Goal: Task Accomplishment & Management: Manage account settings

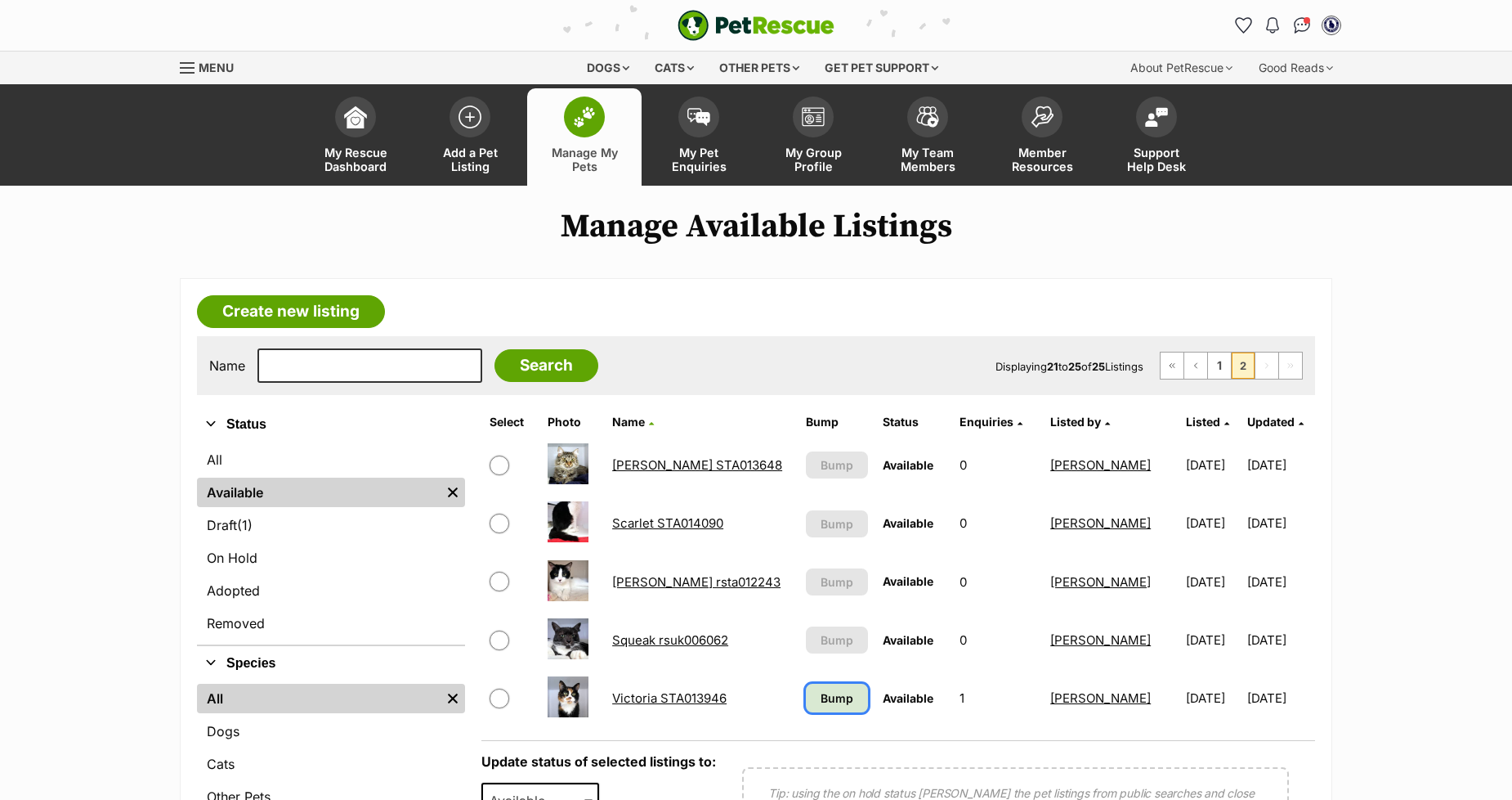
click at [821, 701] on span "Bump" at bounding box center [837, 698] width 32 height 17
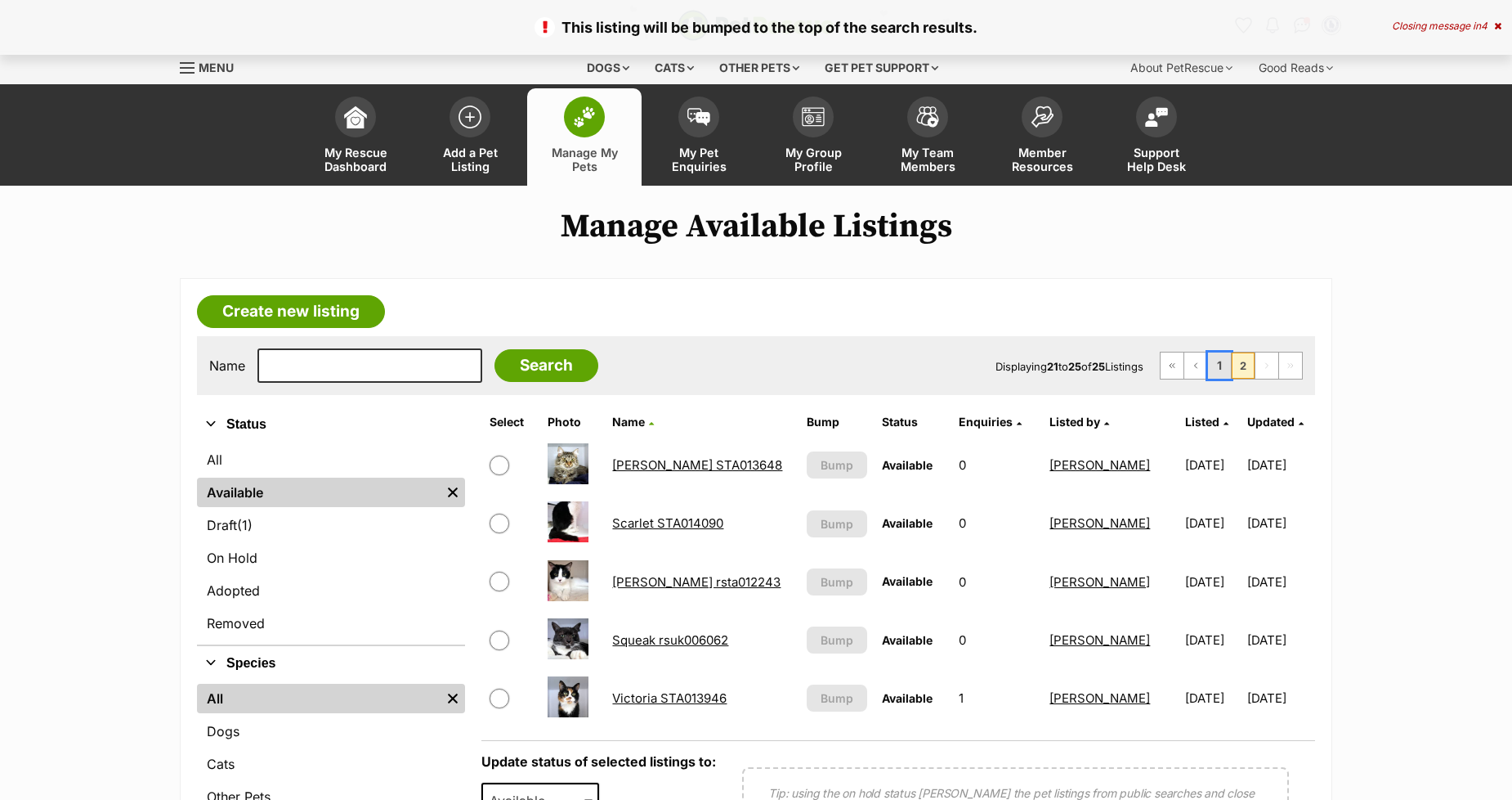
click at [1221, 372] on link "1" at bounding box center [1219, 365] width 23 height 26
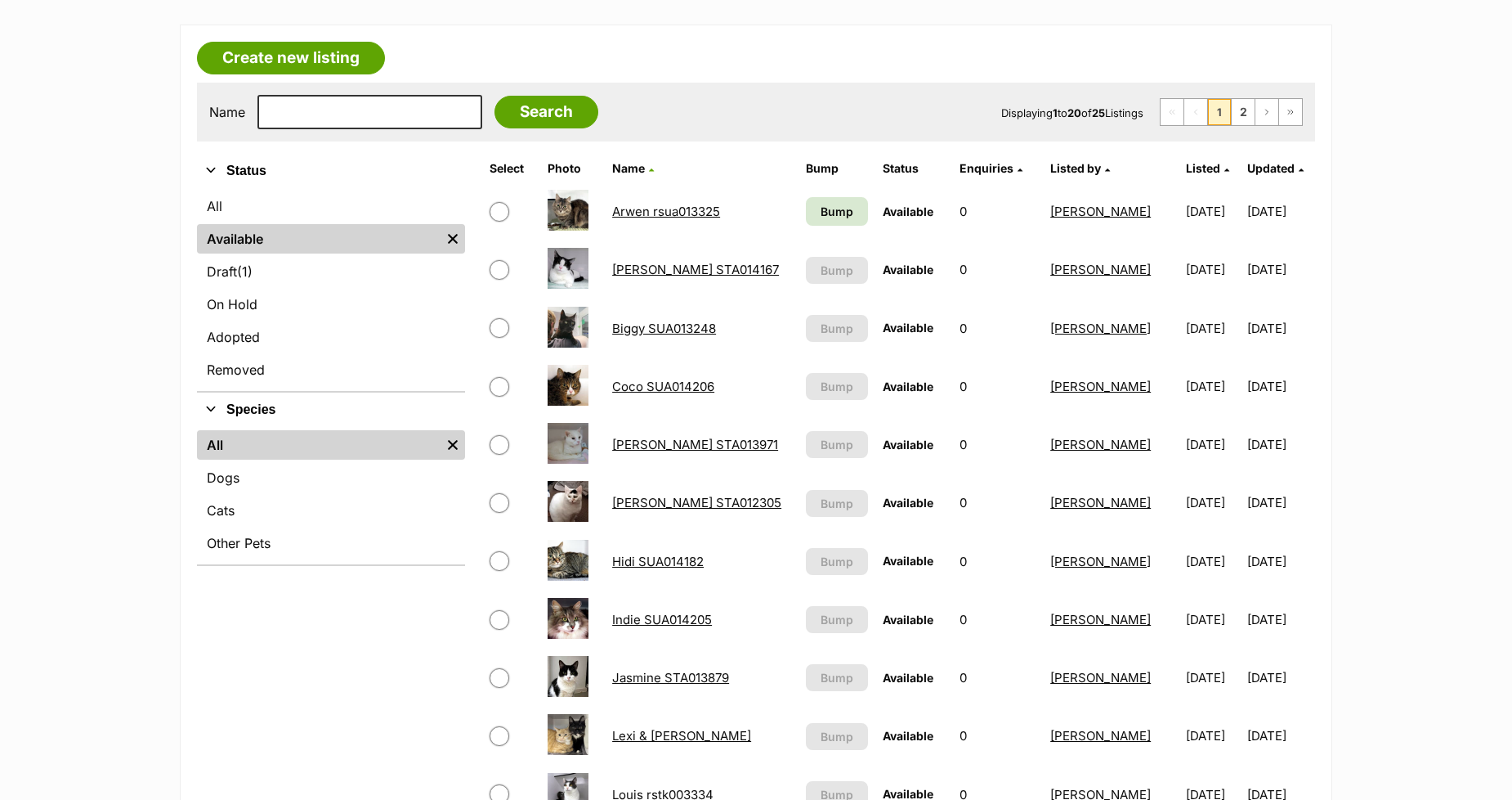
scroll to position [273, 0]
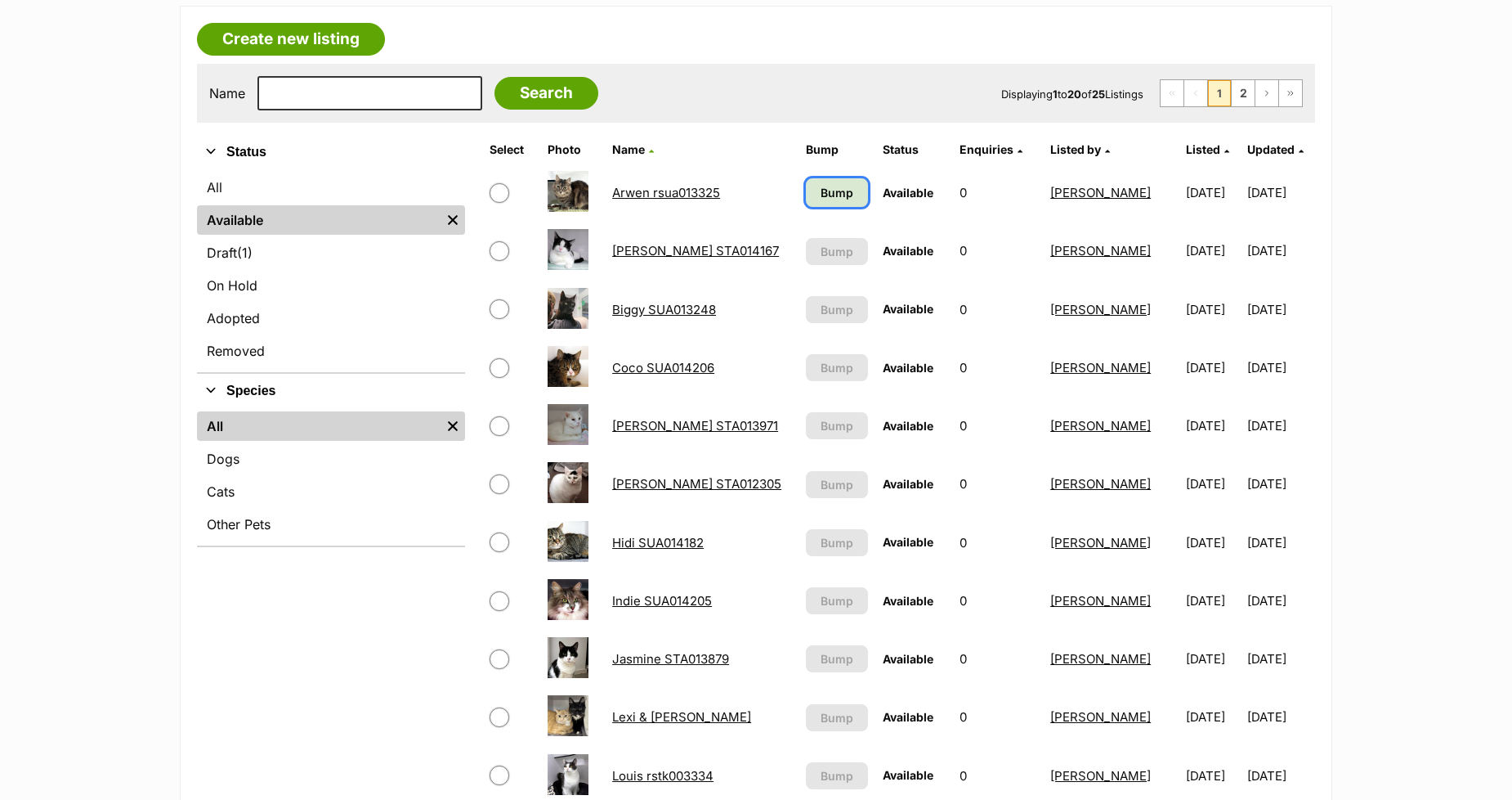
click at [821, 191] on span "Bump" at bounding box center [837, 192] width 32 height 17
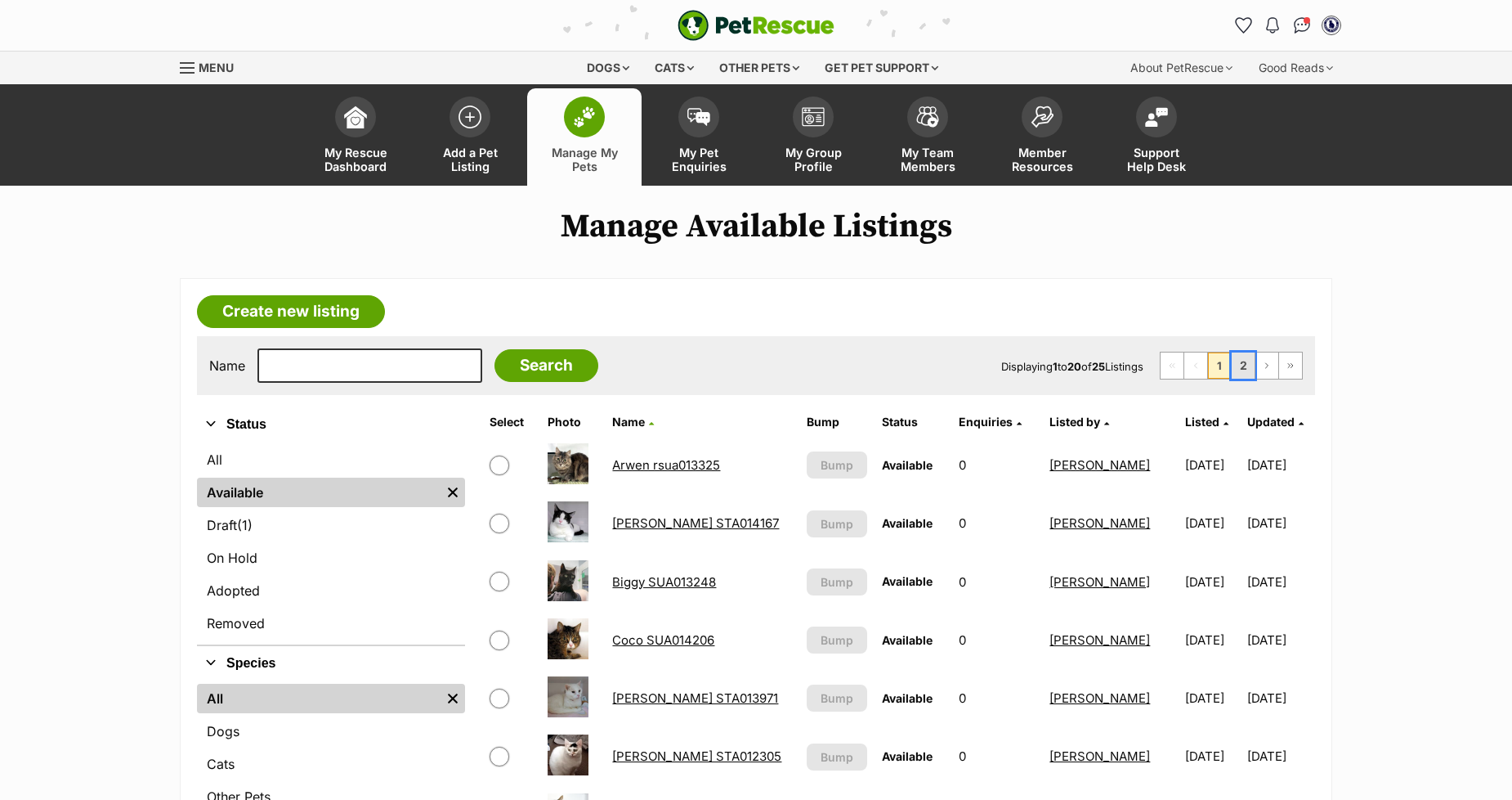
click at [1242, 369] on link "2" at bounding box center [1243, 365] width 23 height 26
